Goal: Information Seeking & Learning: Learn about a topic

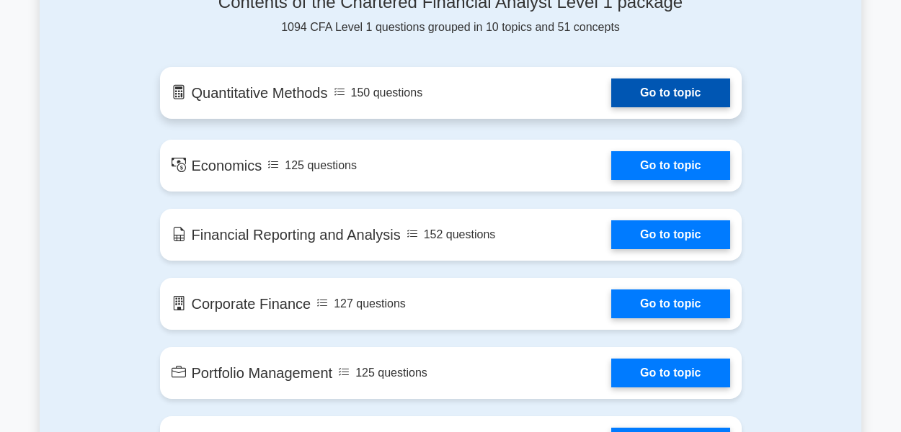
scroll to position [721, 0]
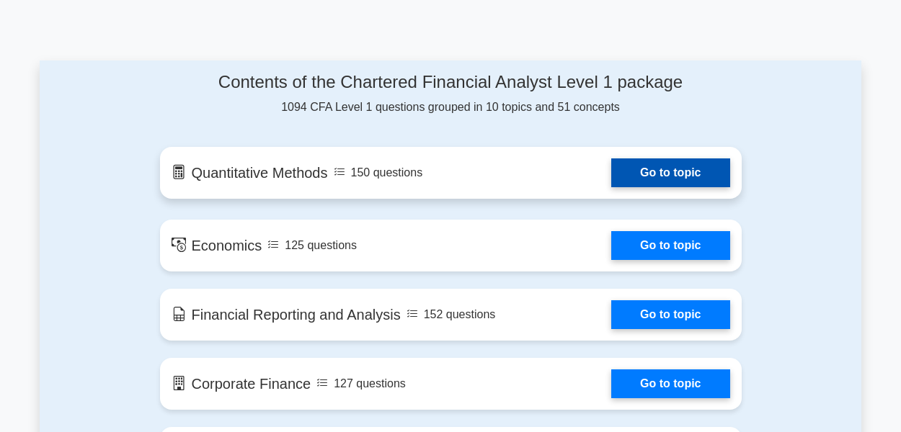
click at [639, 182] on link "Go to topic" at bounding box center [670, 173] width 118 height 29
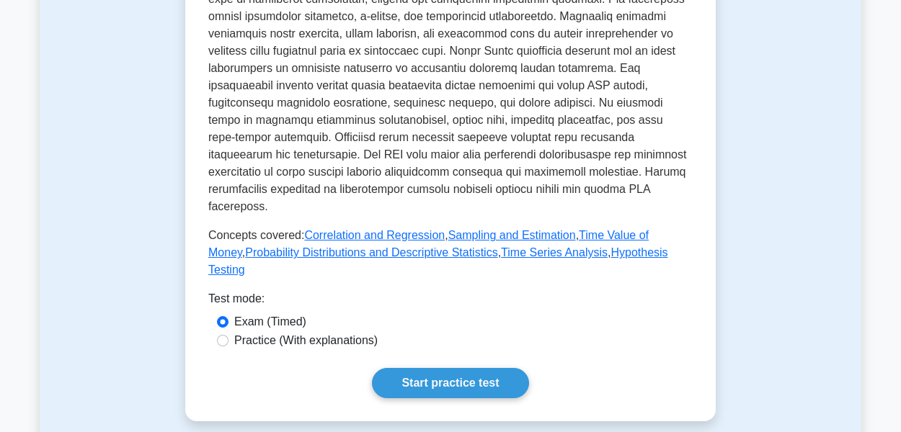
scroll to position [649, 0]
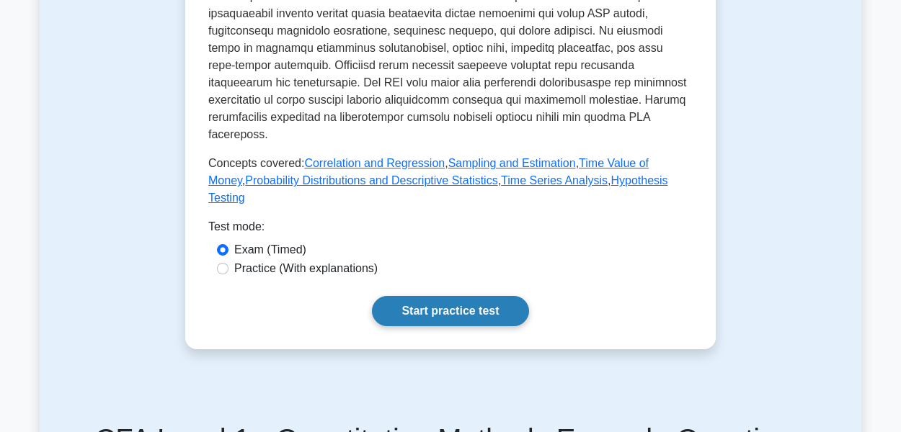
click at [458, 316] on link "Start practice test" at bounding box center [450, 311] width 156 height 30
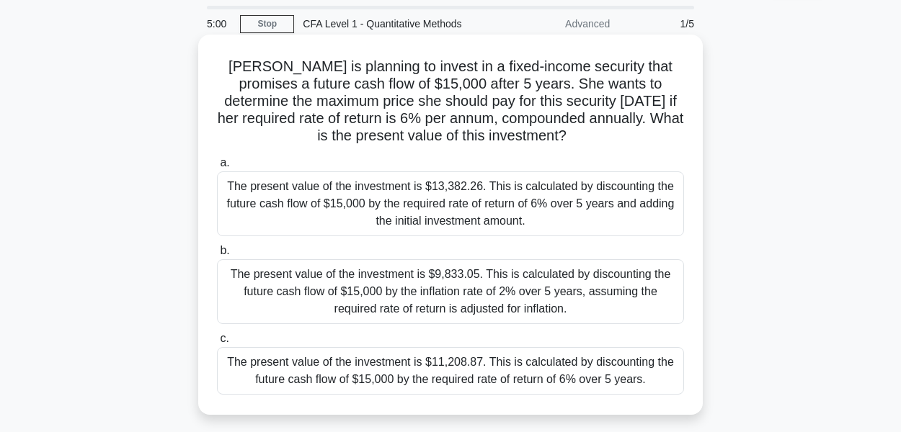
scroll to position [72, 0]
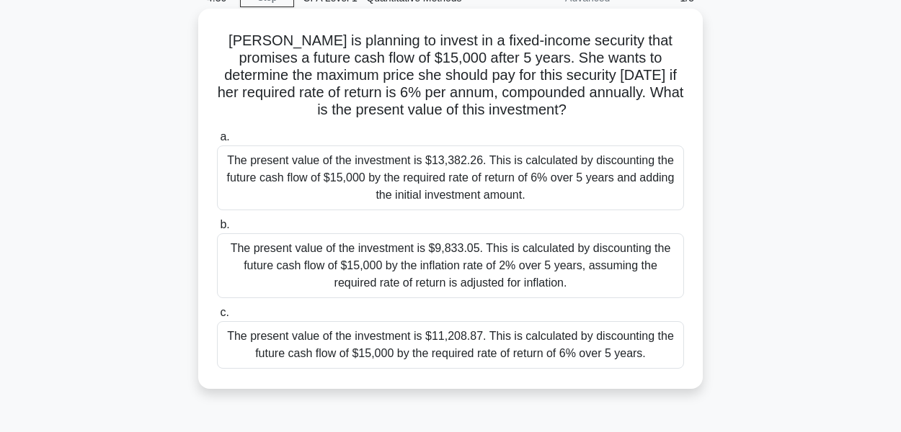
click at [611, 346] on div "The present value of the investment is $11,208.87. This is calculated by discou…" at bounding box center [450, 345] width 467 height 48
click at [236, 339] on div "The present value of the investment is $11,208.87. This is calculated by discou…" at bounding box center [450, 345] width 467 height 48
click at [217, 318] on input "c. The present value of the investment is $11,208.87. This is calculated by dis…" at bounding box center [217, 312] width 0 height 9
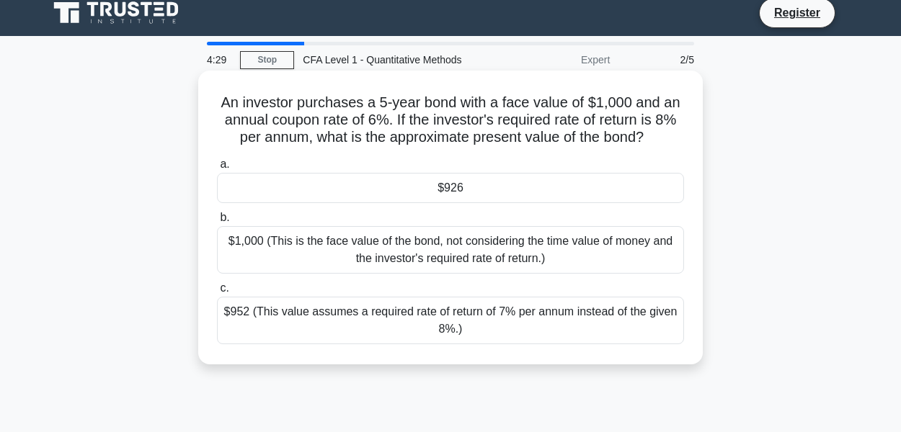
scroll to position [0, 0]
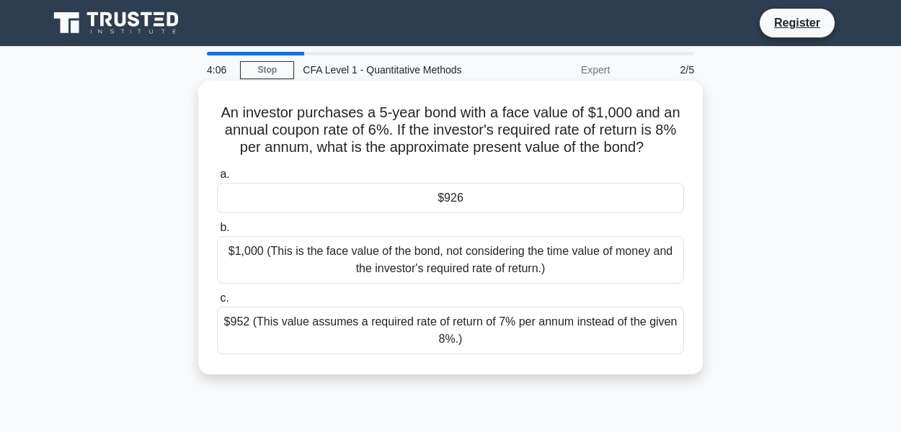
click at [469, 204] on div "$926" at bounding box center [450, 198] width 467 height 30
click at [217, 179] on input "a. $926" at bounding box center [217, 174] width 0 height 9
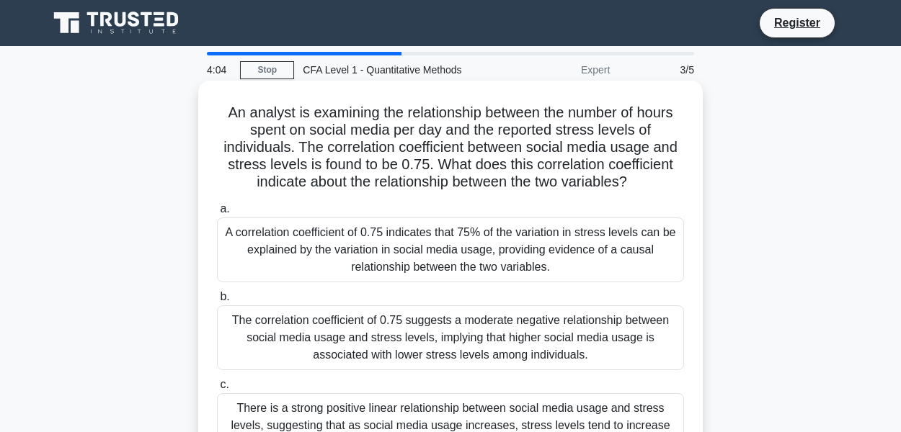
scroll to position [72, 0]
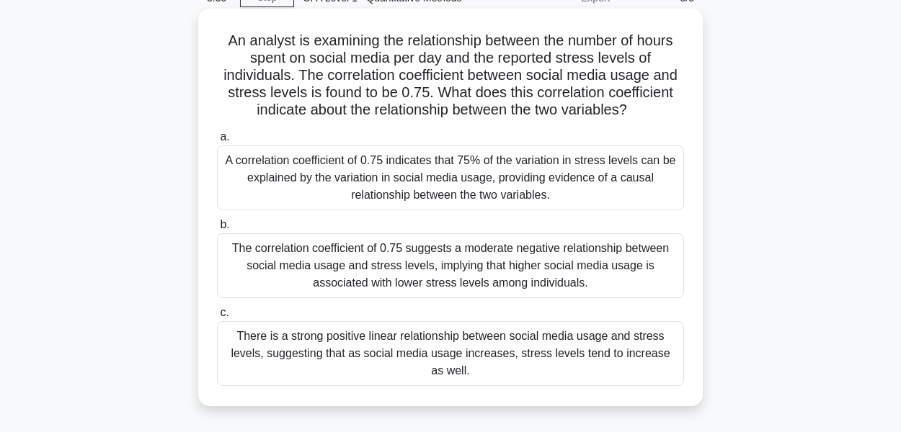
click at [518, 361] on div "There is a strong positive linear relationship between social media usage and s…" at bounding box center [450, 353] width 467 height 65
click at [217, 318] on input "c. There is a strong positive linear relationship between social media usage an…" at bounding box center [217, 312] width 0 height 9
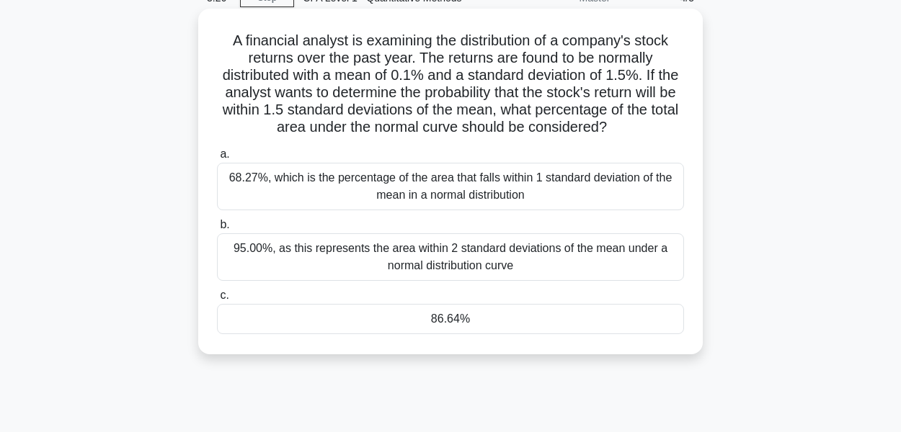
click at [515, 264] on div "95.00%, as this represents the area within 2 standard deviations of the mean un…" at bounding box center [450, 258] width 467 height 48
click at [217, 230] on input "b. 95.00%, as this represents the area within 2 standard deviations of the mean…" at bounding box center [217, 225] width 0 height 9
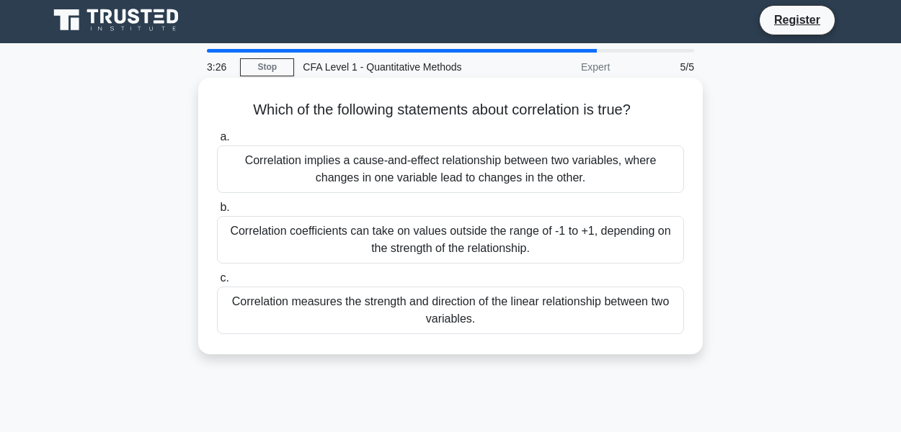
scroll to position [0, 0]
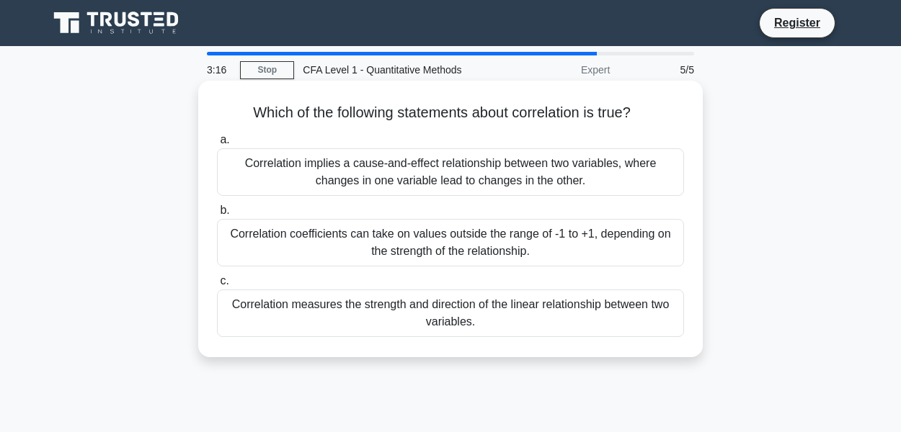
click at [510, 251] on div "Correlation coefficients can take on values outside the range of -1 to +1, depe…" at bounding box center [450, 243] width 467 height 48
click at [217, 216] on input "b. Correlation coefficients can take on values outside the range of -1 to +1, d…" at bounding box center [217, 210] width 0 height 9
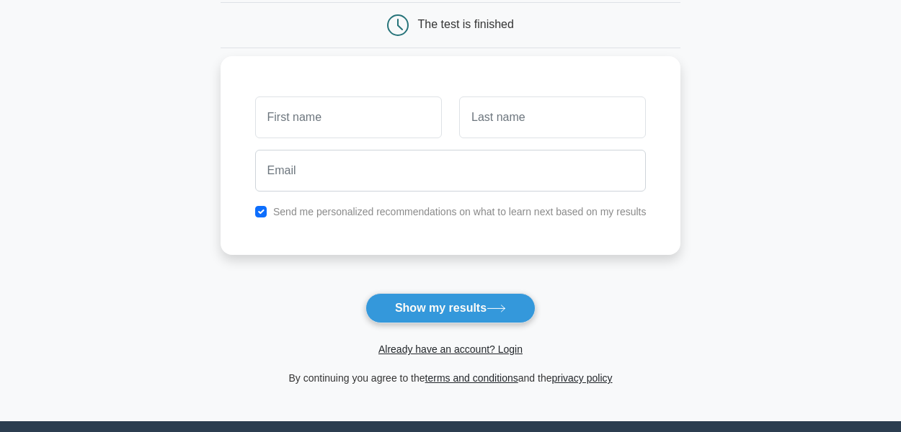
scroll to position [144, 0]
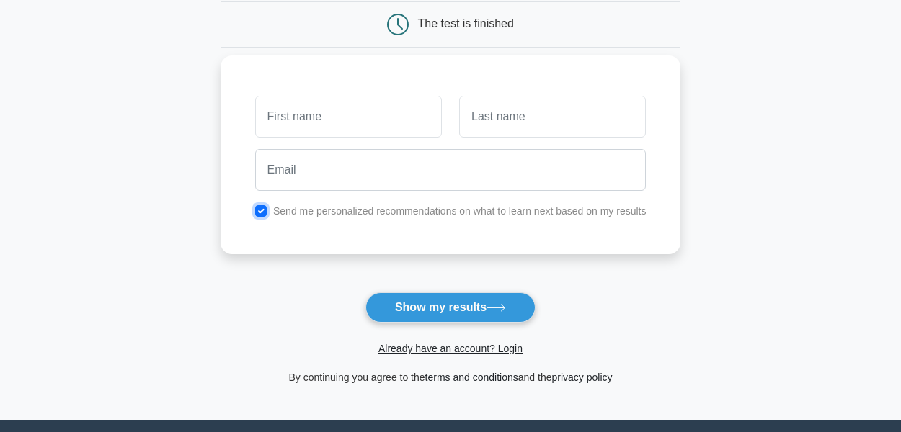
click at [257, 209] on input "checkbox" at bounding box center [261, 211] width 12 height 12
checkbox input "false"
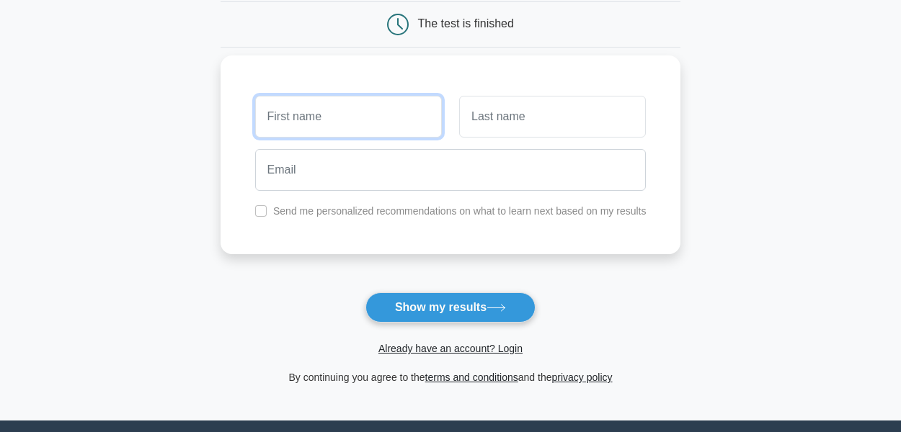
click at [324, 97] on input "text" at bounding box center [348, 117] width 187 height 42
type input "Angus"
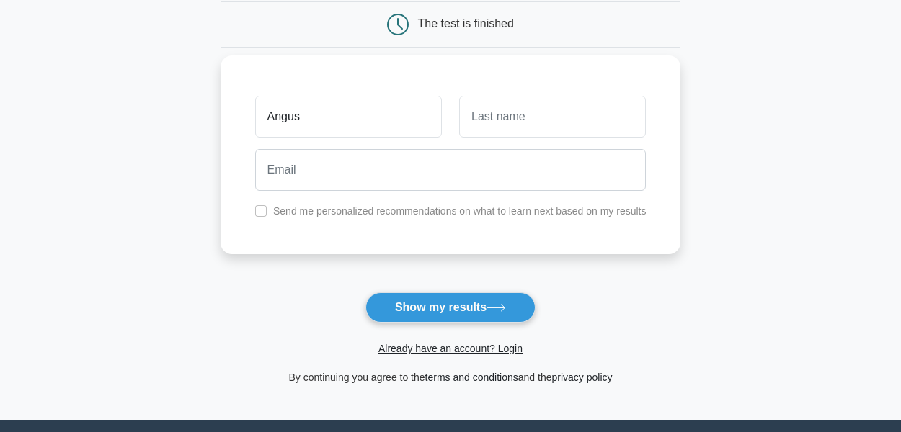
click at [536, 86] on div "Angus Send me personalized recommendations on what to learn next based on my re…" at bounding box center [451, 155] width 461 height 199
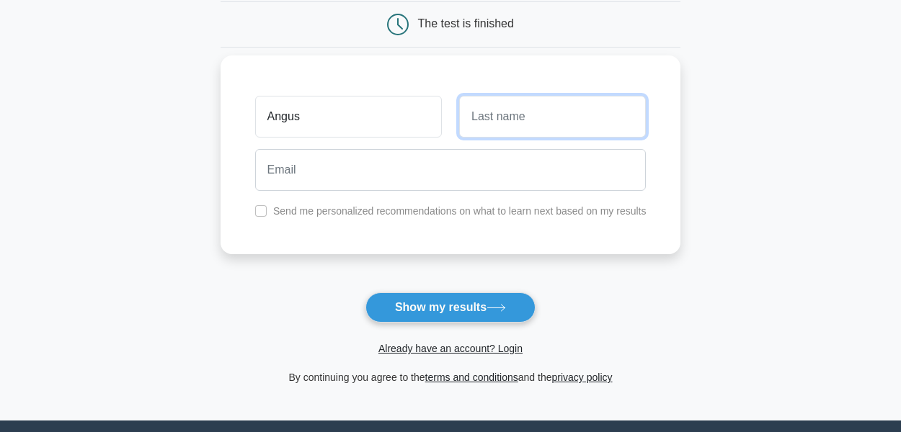
click at [543, 110] on input "text" at bounding box center [552, 117] width 187 height 42
type input "McIntyre"
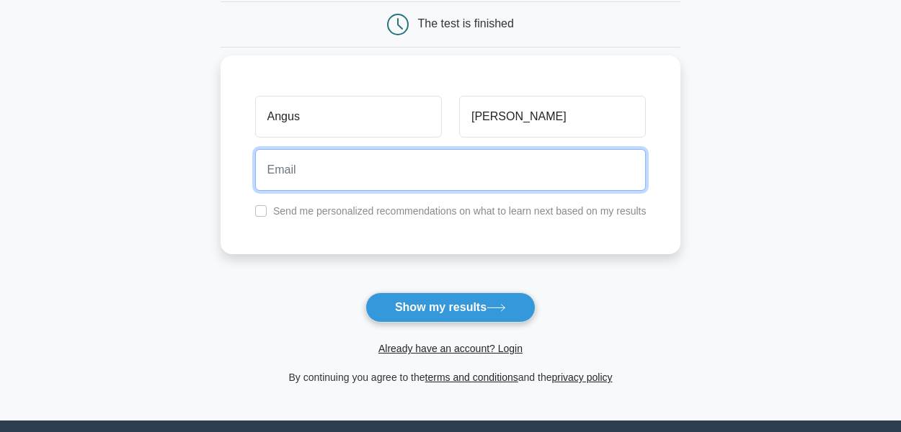
drag, startPoint x: 330, startPoint y: 168, endPoint x: 289, endPoint y: 213, distance: 60.7
click at [330, 168] on input "email" at bounding box center [450, 170] width 391 height 42
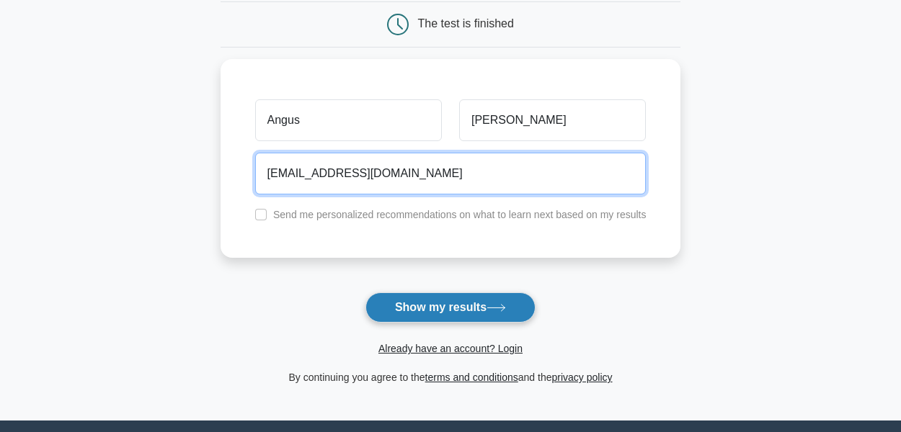
type input "angusjmcintyre@gmail.com"
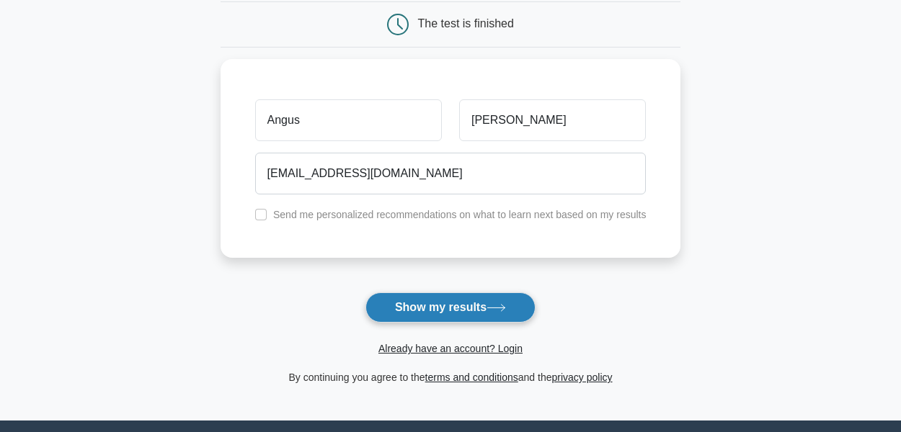
click at [443, 310] on button "Show my results" at bounding box center [450, 308] width 170 height 30
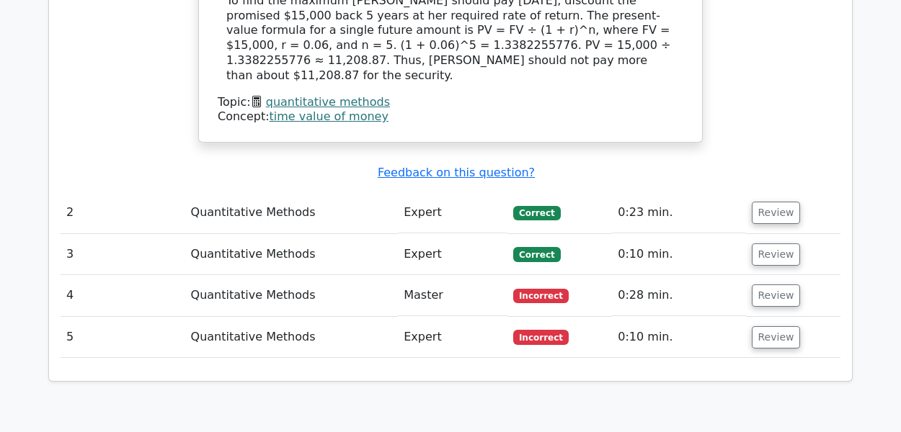
scroll to position [1514, 0]
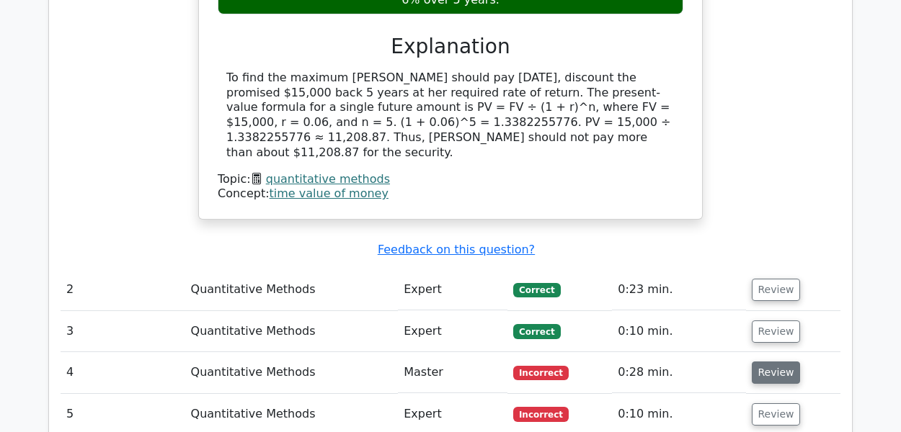
click at [782, 362] on button "Review" at bounding box center [776, 373] width 49 height 22
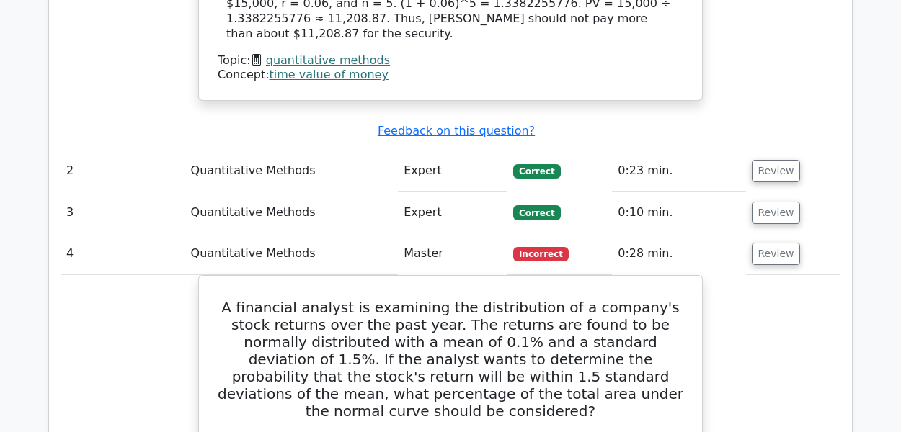
scroll to position [1369, 0]
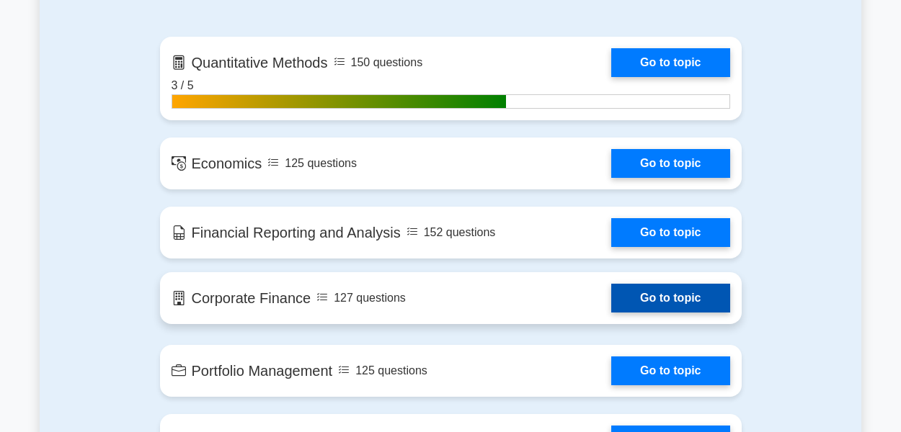
scroll to position [1009, 0]
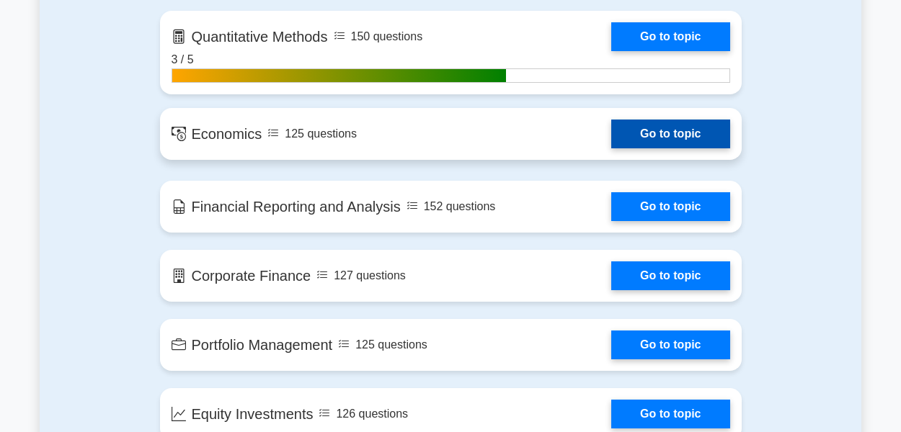
click at [640, 136] on link "Go to topic" at bounding box center [670, 134] width 118 height 29
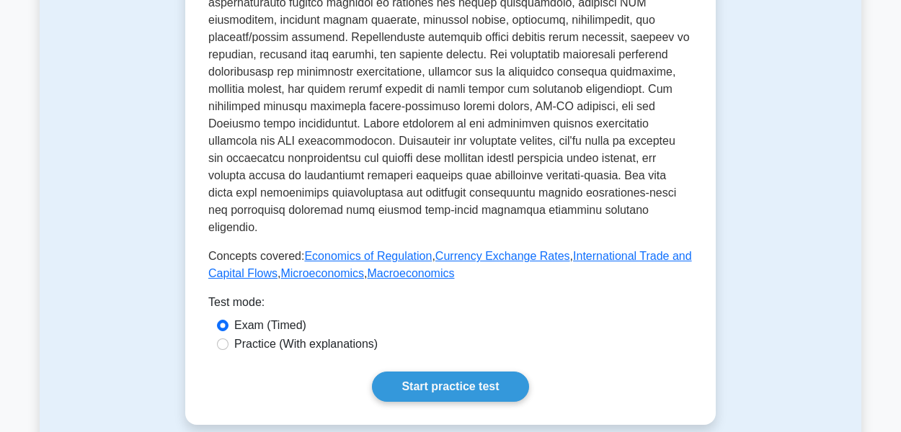
scroll to position [721, 0]
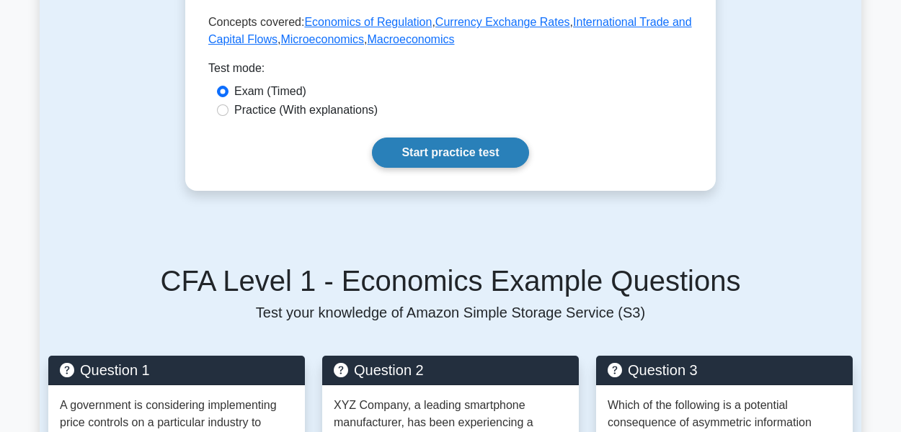
click at [470, 138] on link "Start practice test" at bounding box center [450, 153] width 156 height 30
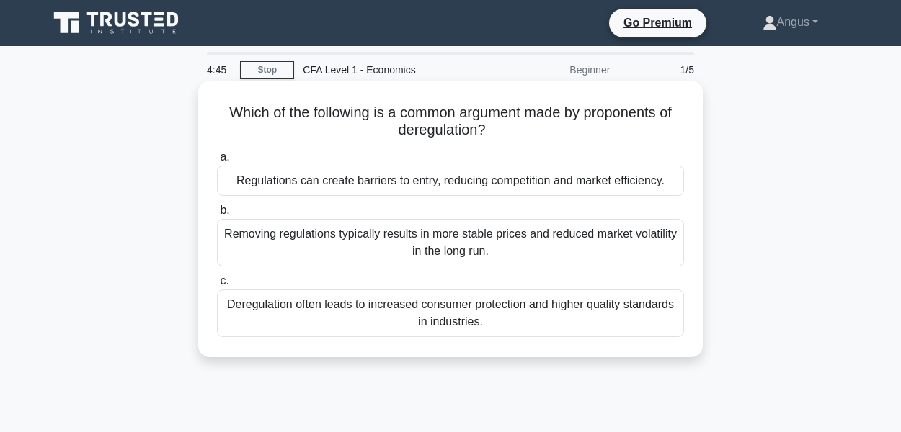
click at [542, 190] on div "Regulations can create barriers to entry, reducing competition and market effic…" at bounding box center [450, 181] width 467 height 30
click at [217, 162] on input "a. Regulations can create barriers to entry, reducing competition and market ef…" at bounding box center [217, 157] width 0 height 9
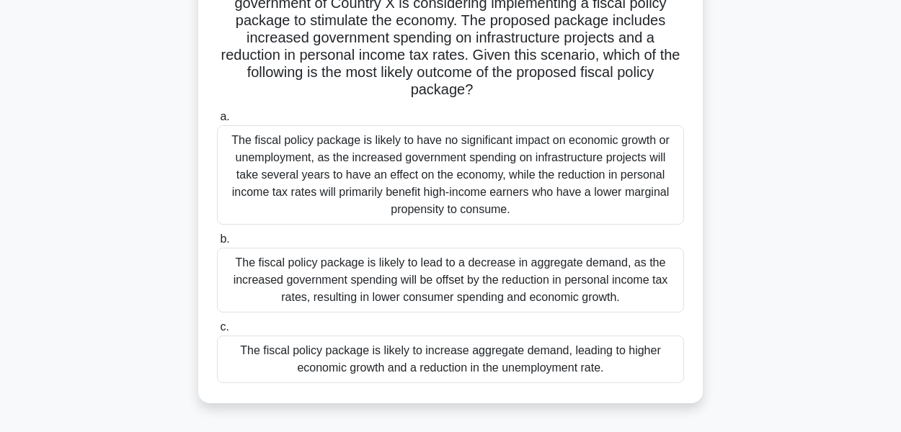
scroll to position [72, 0]
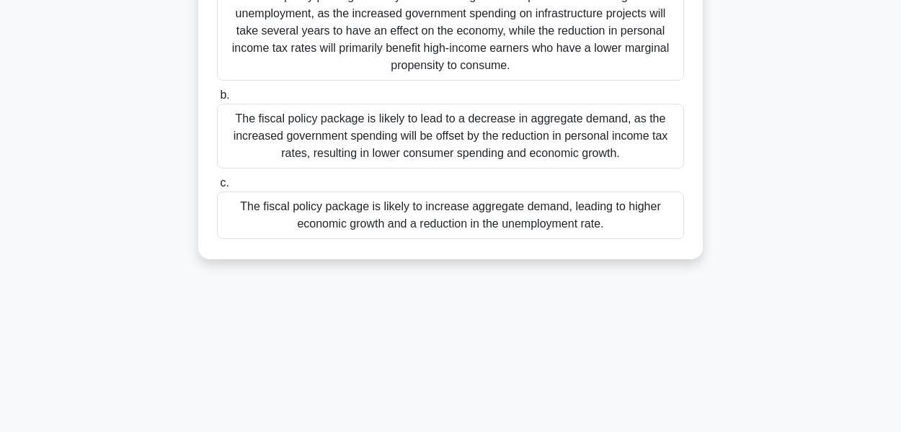
click at [503, 221] on div "The fiscal policy package is likely to increase aggregate demand, leading to hi…" at bounding box center [450, 216] width 467 height 48
click at [217, 188] on input "c. The fiscal policy package is likely to increase aggregate demand, leading to…" at bounding box center [217, 183] width 0 height 9
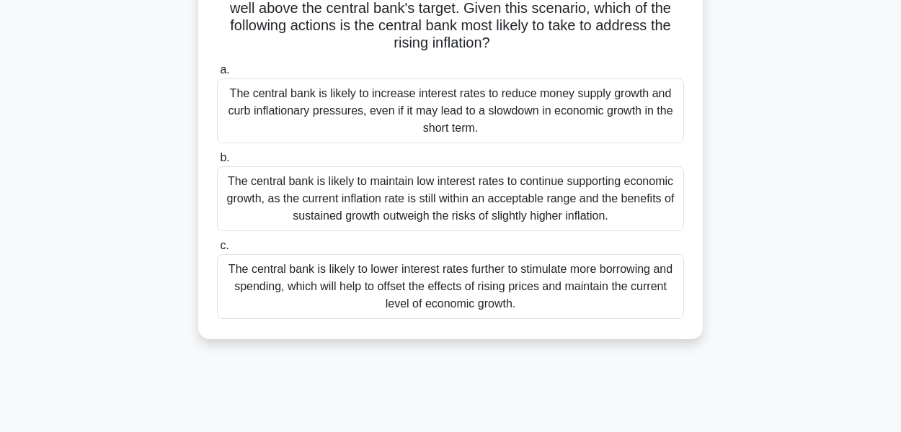
scroll to position [216, 0]
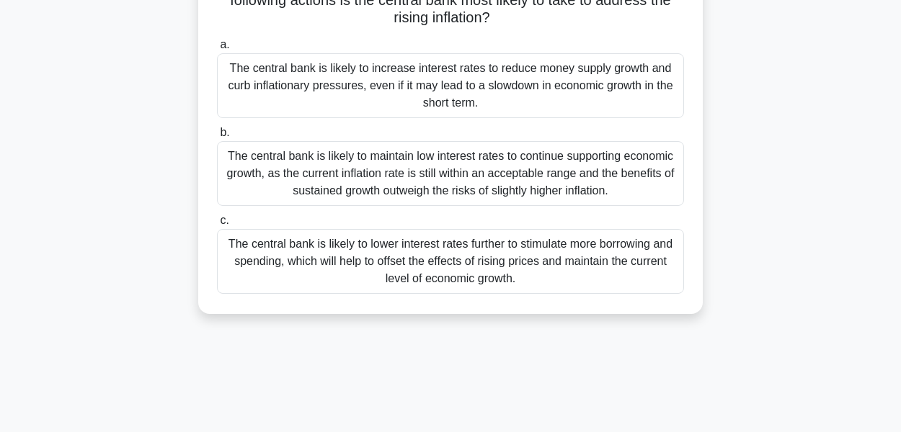
click at [534, 83] on div "The central bank is likely to increase interest rates to reduce money supply gr…" at bounding box center [450, 85] width 467 height 65
click at [217, 50] on input "a. The central bank is likely to increase interest rates to reduce money supply…" at bounding box center [217, 44] width 0 height 9
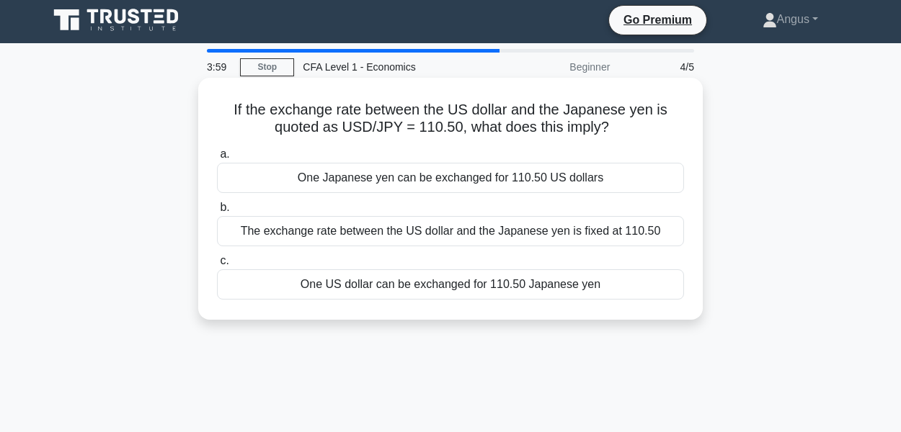
scroll to position [0, 0]
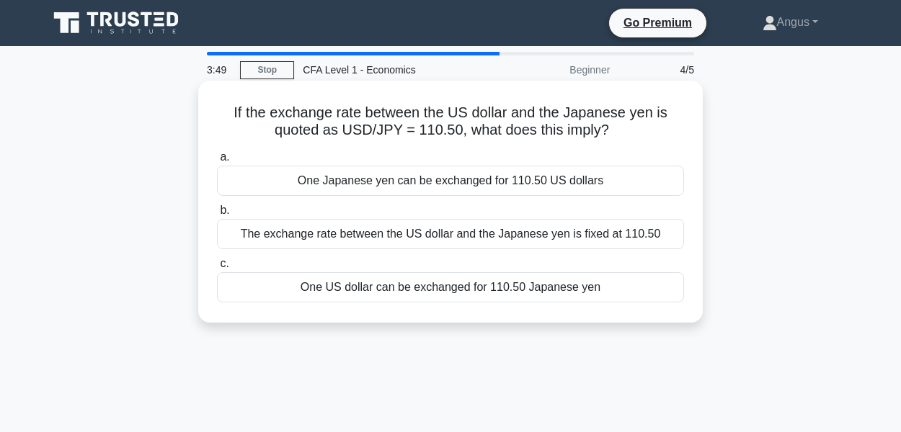
click at [577, 296] on div "One US dollar can be exchanged for 110.50 Japanese yen" at bounding box center [450, 287] width 467 height 30
click at [217, 269] on input "c. One US dollar can be exchanged for 110.50 Japanese yen" at bounding box center [217, 263] width 0 height 9
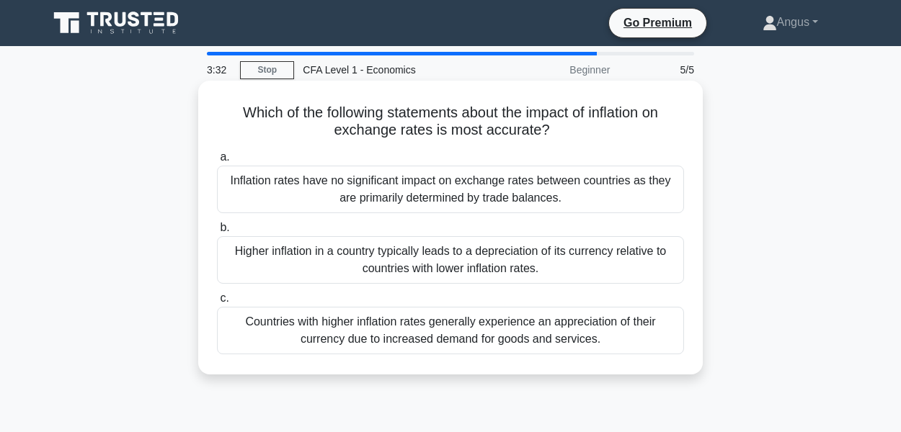
click at [561, 270] on div "Higher inflation in a country typically leads to a depreciation of its currency…" at bounding box center [450, 260] width 467 height 48
click at [217, 233] on input "b. Higher inflation in a country typically leads to a depreciation of its curre…" at bounding box center [217, 227] width 0 height 9
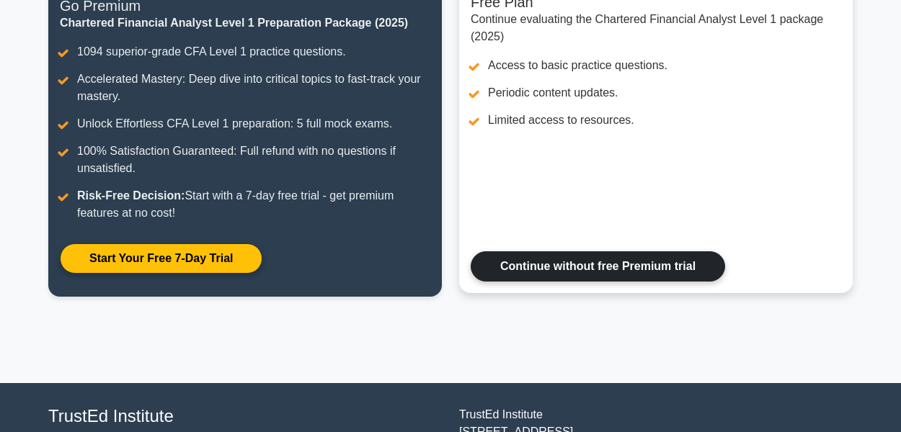
scroll to position [216, 0]
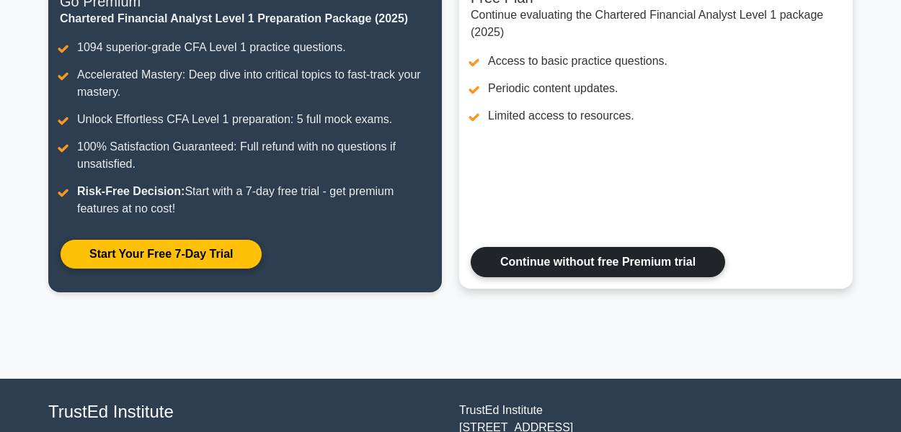
click at [569, 267] on link "Continue without free Premium trial" at bounding box center [598, 262] width 254 height 30
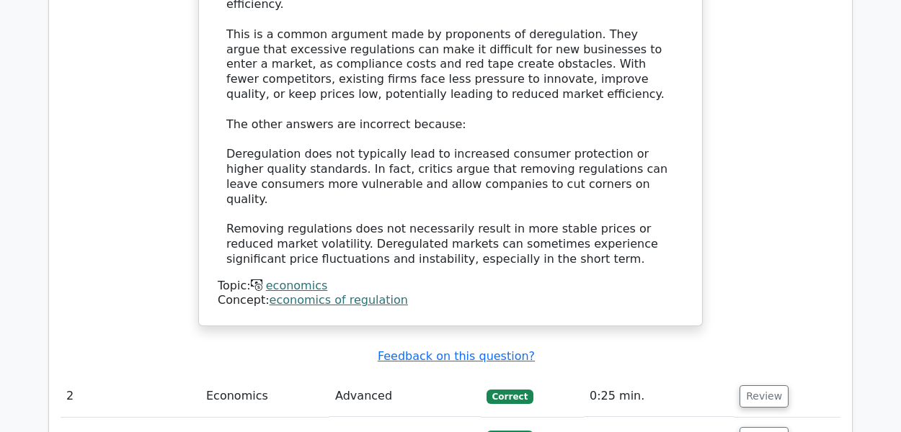
scroll to position [1586, 0]
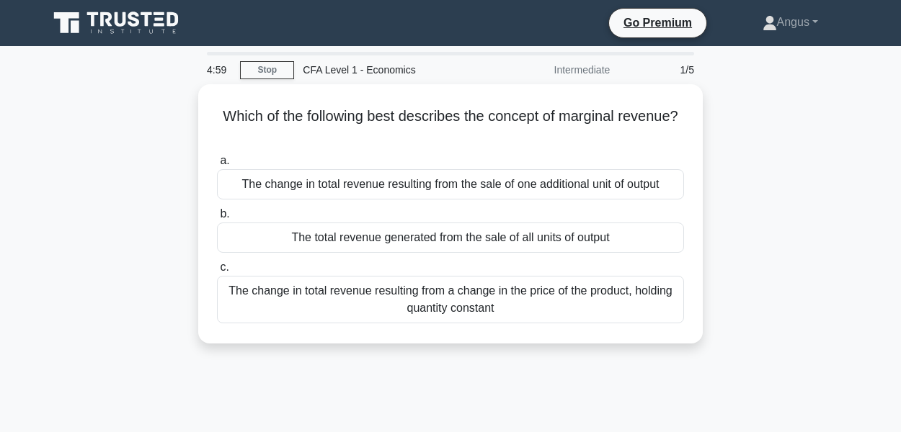
click at [114, 13] on icon at bounding box center [117, 22] width 138 height 27
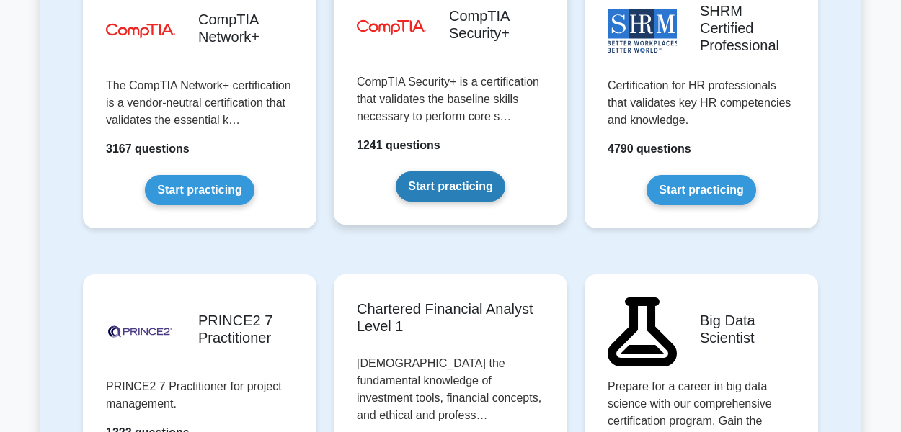
scroll to position [3099, 0]
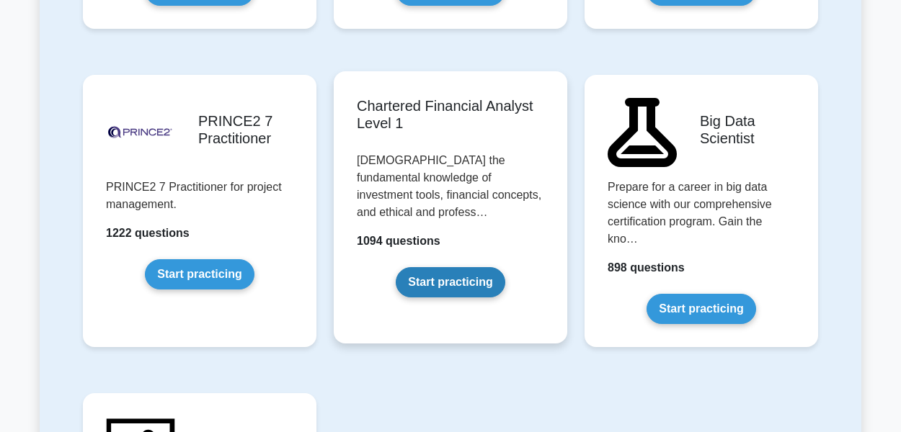
click at [458, 267] on link "Start practicing" at bounding box center [450, 282] width 109 height 30
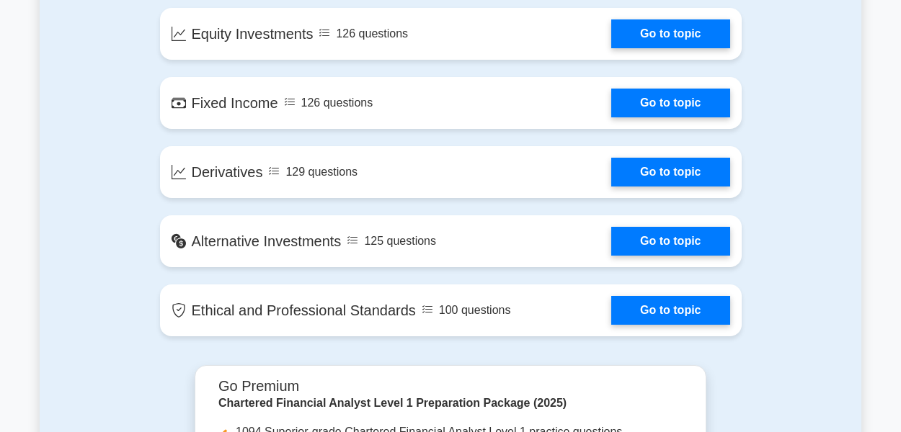
scroll to position [1442, 0]
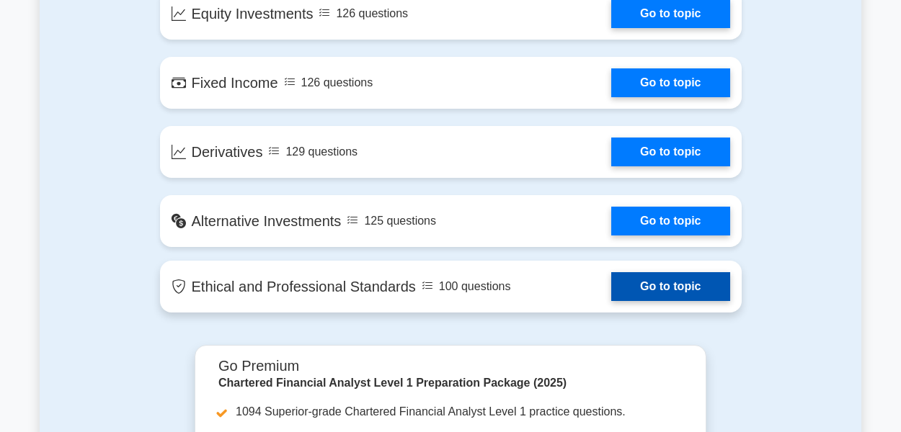
click at [631, 286] on link "Go to topic" at bounding box center [670, 286] width 118 height 29
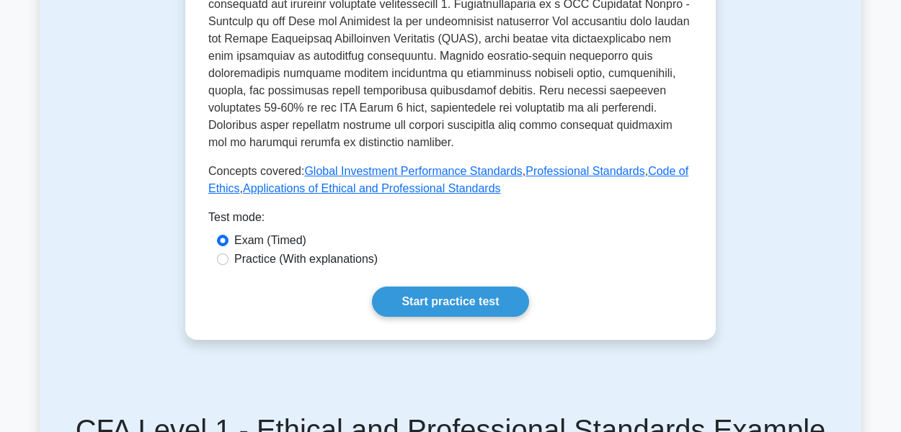
scroll to position [793, 0]
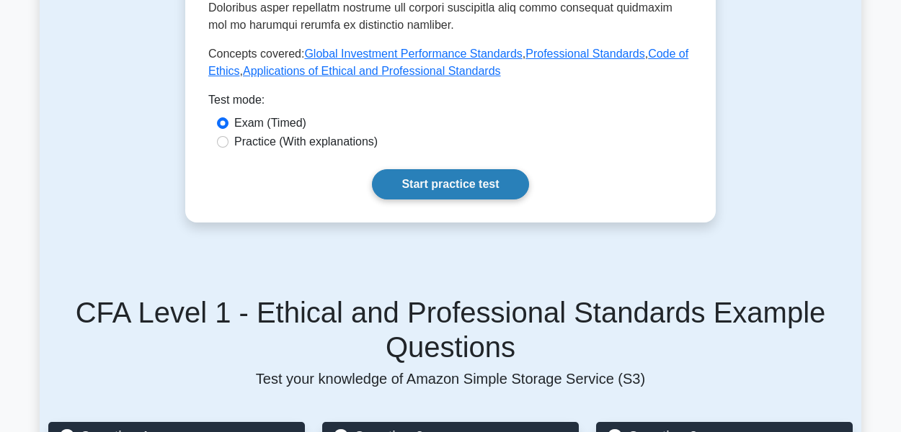
click at [497, 171] on link "Start practice test" at bounding box center [450, 184] width 156 height 30
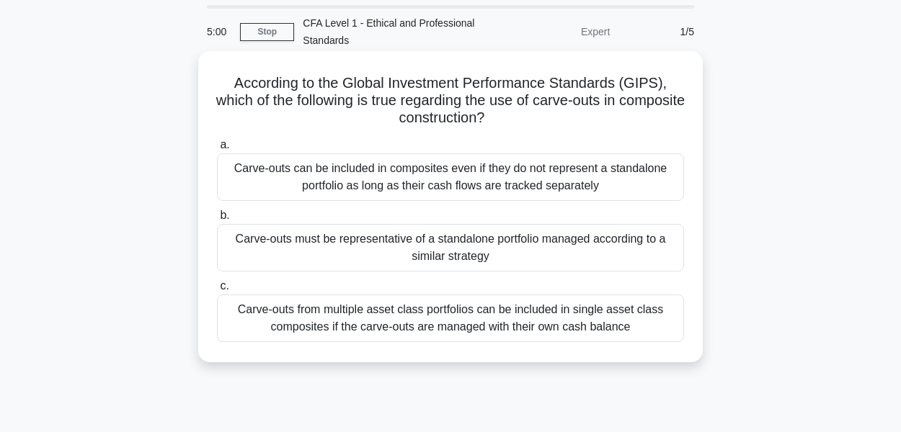
scroll to position [72, 0]
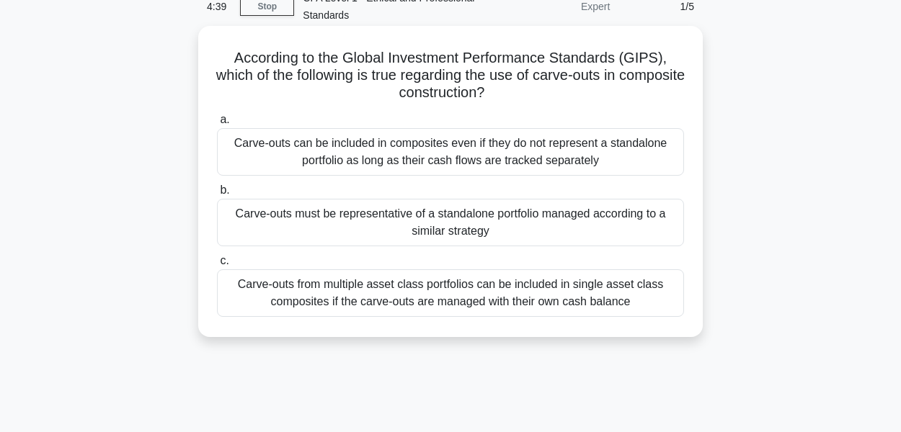
click at [559, 300] on div "Carve-outs from multiple asset class portfolios can be included in single asset…" at bounding box center [450, 294] width 467 height 48
click at [217, 266] on input "c. Carve-outs from multiple asset class portfolios can be included in single as…" at bounding box center [217, 261] width 0 height 9
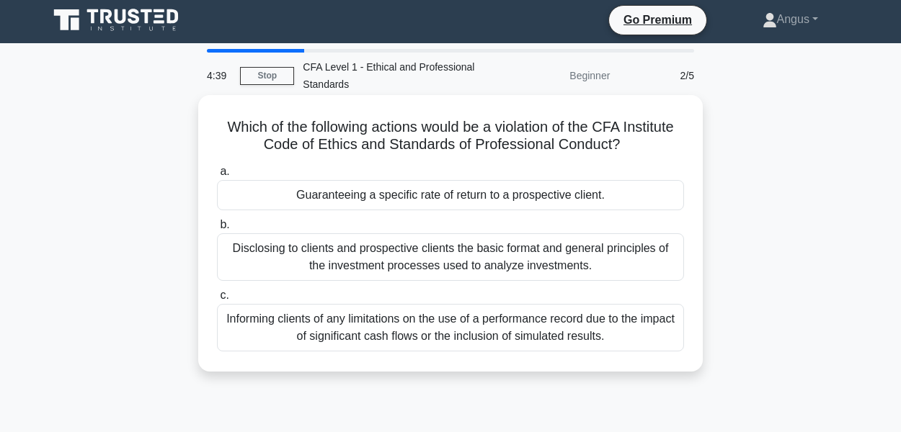
scroll to position [0, 0]
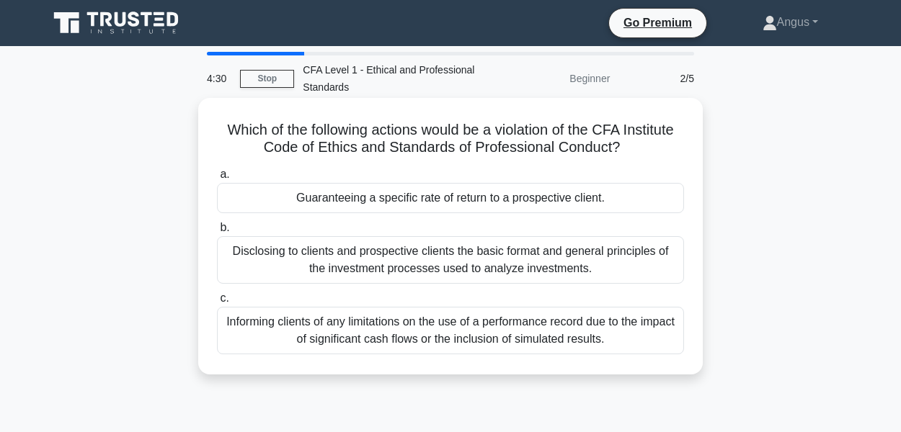
click at [470, 201] on div "Guaranteeing a specific rate of return to a prospective client." at bounding box center [450, 198] width 467 height 30
click at [217, 179] on input "a. Guaranteeing a specific rate of return to a prospective client." at bounding box center [217, 174] width 0 height 9
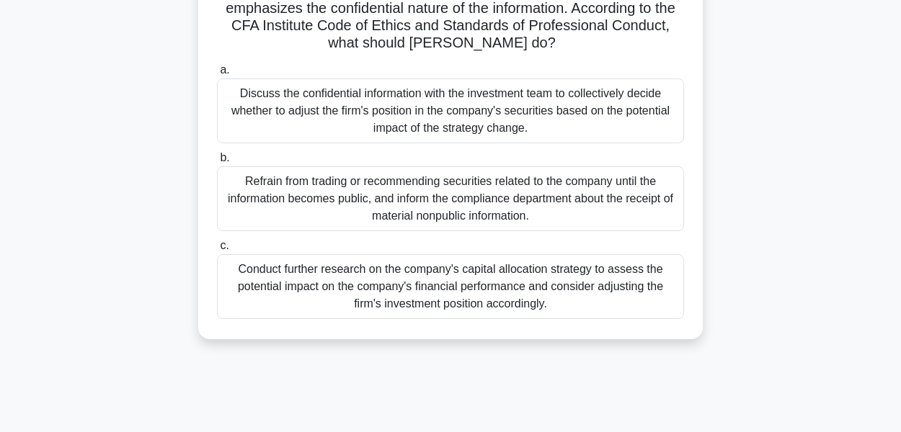
scroll to position [216, 0]
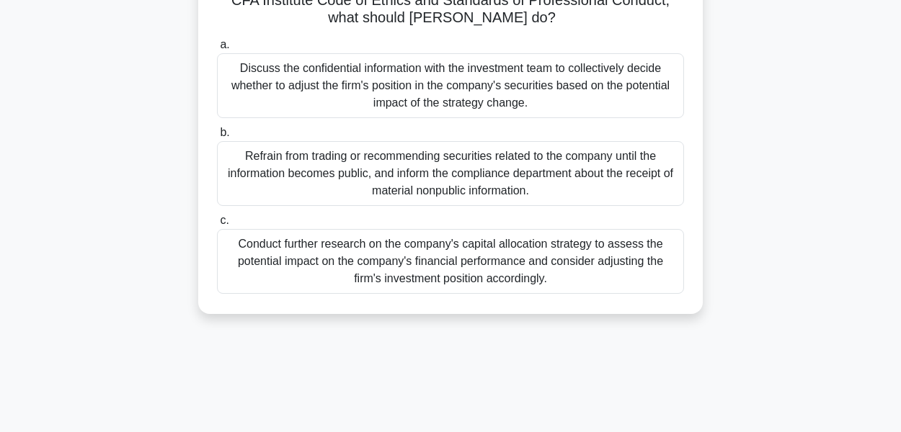
click at [585, 161] on div "Refrain from trading or recommending securities related to the company until th…" at bounding box center [450, 173] width 467 height 65
click at [217, 138] on input "b. Refrain from trading or recommending securities related to the company until…" at bounding box center [217, 132] width 0 height 9
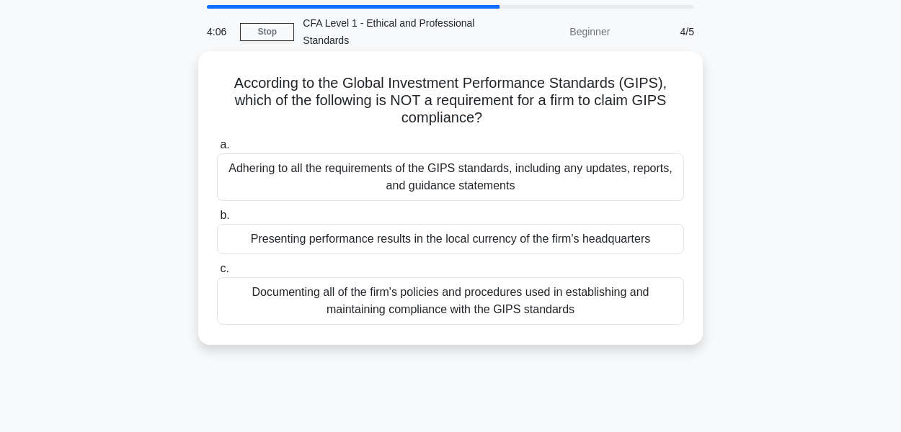
scroll to position [72, 0]
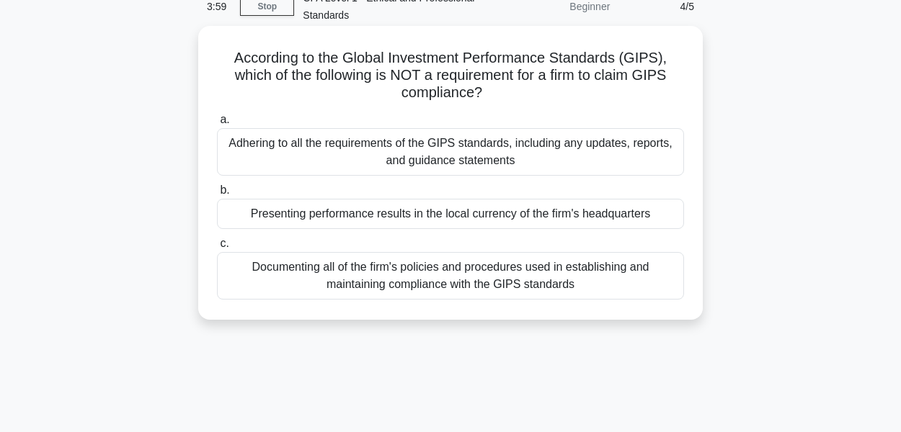
click at [601, 220] on div "Presenting performance results in the local currency of the firm's headquarters" at bounding box center [450, 214] width 467 height 30
click at [217, 195] on input "b. Presenting performance results in the local currency of the firm's headquart…" at bounding box center [217, 190] width 0 height 9
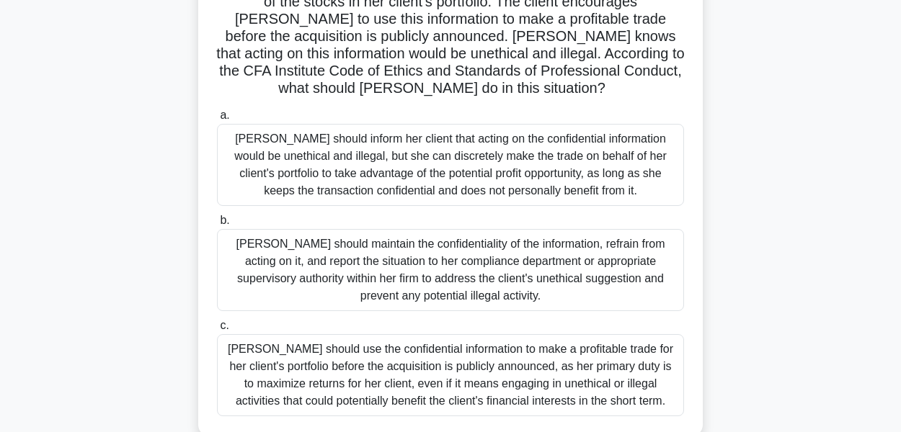
scroll to position [216, 0]
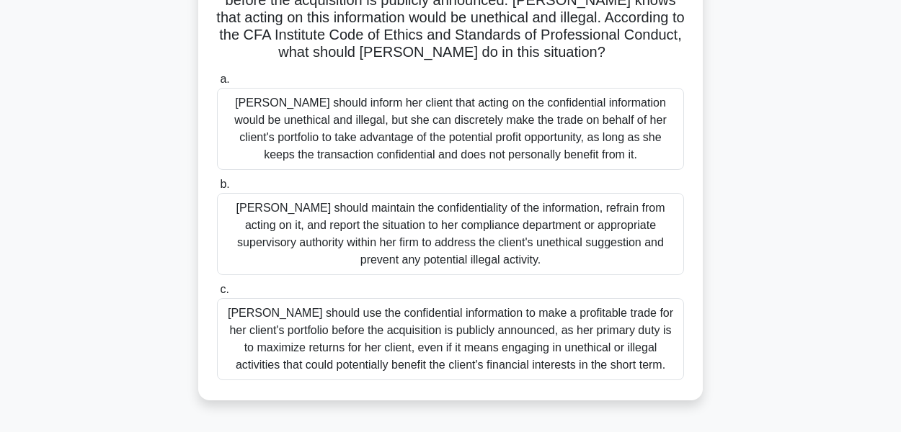
click at [572, 141] on div "[PERSON_NAME] should inform her client that acting on the confidential informat…" at bounding box center [450, 129] width 467 height 82
click at [217, 84] on input "a. Julia should inform her client that acting on the confidential information w…" at bounding box center [217, 79] width 0 height 9
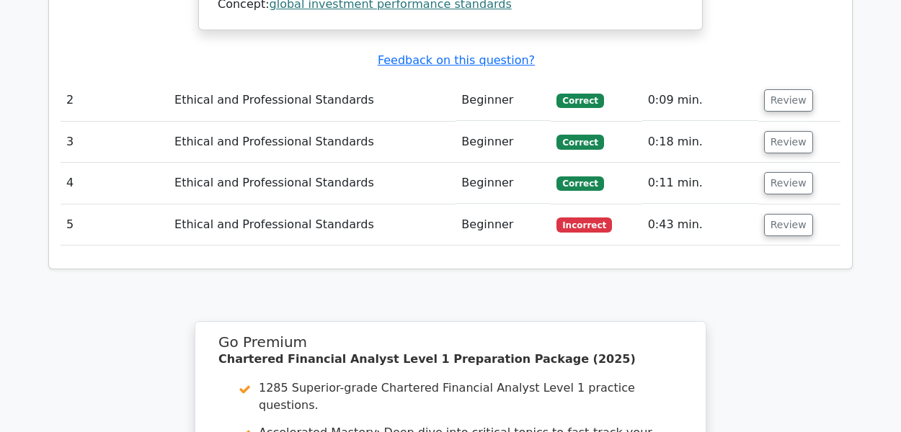
scroll to position [1658, 0]
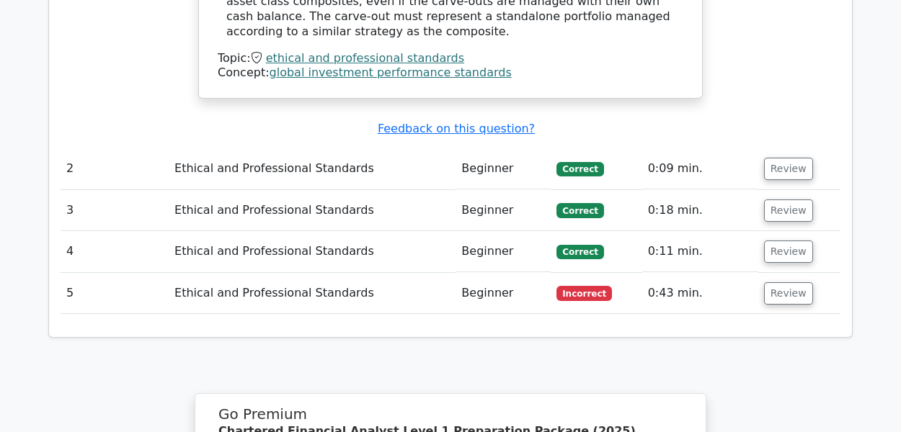
drag, startPoint x: 776, startPoint y: 211, endPoint x: 758, endPoint y: 231, distance: 26.0
click at [774, 283] on button "Review" at bounding box center [788, 294] width 49 height 22
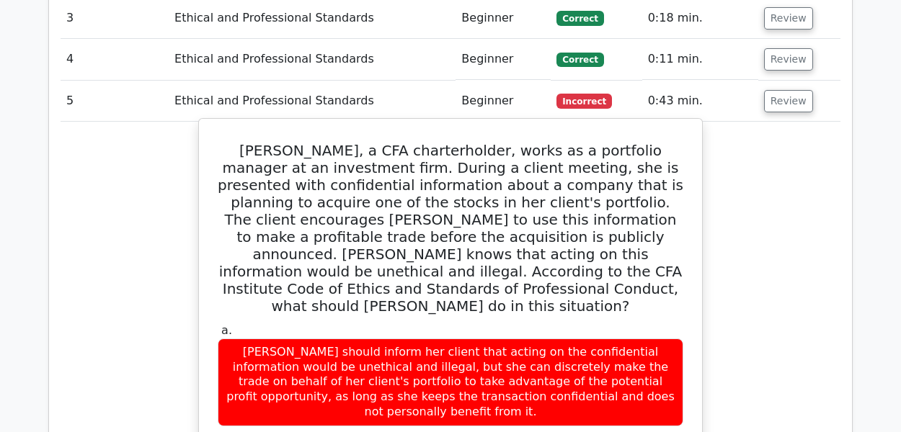
scroll to position [1946, 0]
